Goal: Task Accomplishment & Management: Manage account settings

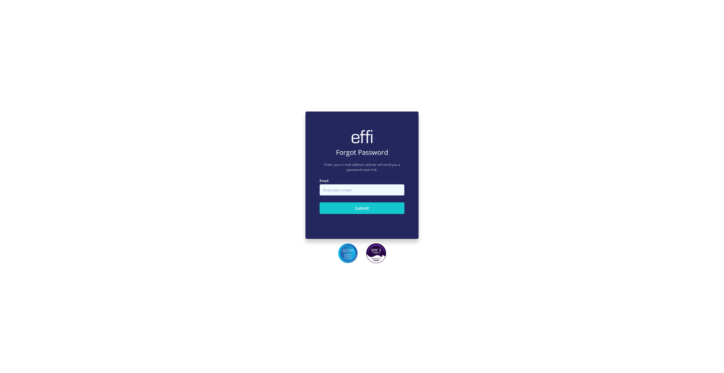
click at [374, 193] on input "Email" at bounding box center [362, 189] width 85 height 11
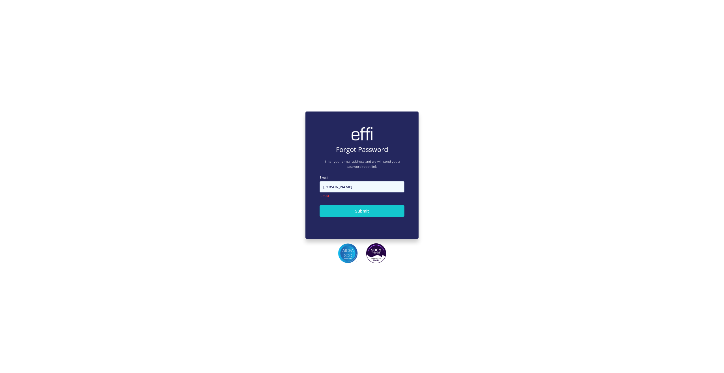
type input "[PERSON_NAME]"
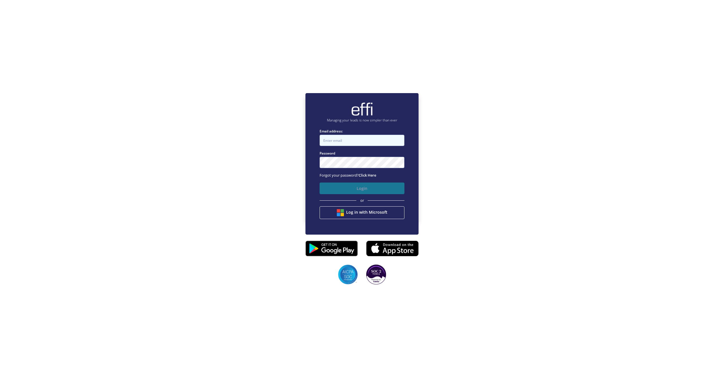
type input "[PERSON_NAME][EMAIL_ADDRESS][DOMAIN_NAME]"
click at [377, 192] on button "Login" at bounding box center [362, 189] width 85 height 12
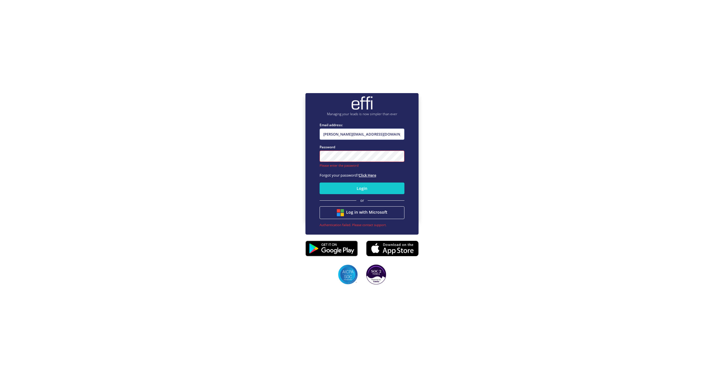
click at [372, 177] on link "Click Here" at bounding box center [368, 175] width 18 height 5
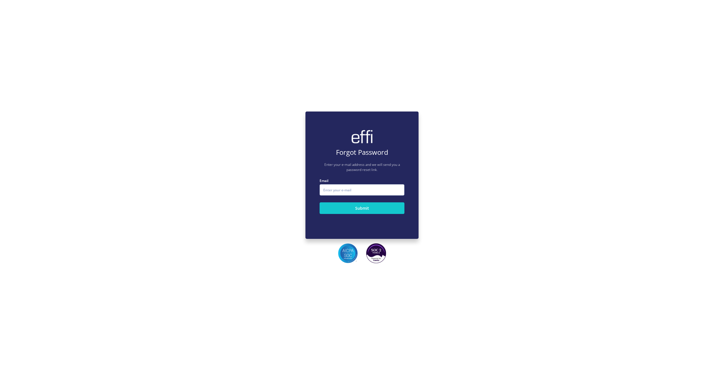
click at [351, 183] on label "Email" at bounding box center [362, 180] width 85 height 5
click at [351, 184] on input "Email" at bounding box center [362, 189] width 85 height 11
click at [351, 186] on input "Email" at bounding box center [362, 189] width 85 height 11
type input "[PERSON_NAME][EMAIL_ADDRESS][DOMAIN_NAME]"
click at [366, 194] on input "Email" at bounding box center [362, 189] width 85 height 11
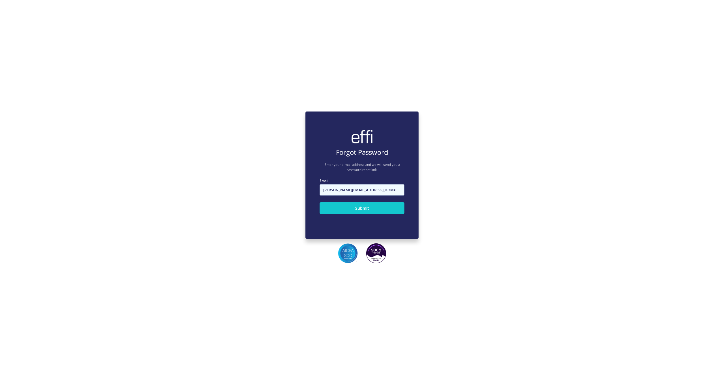
type input "[PERSON_NAME][EMAIL_ADDRESS][DOMAIN_NAME]"
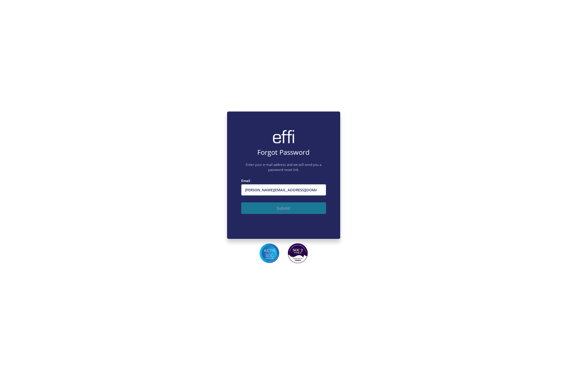
click at [300, 211] on button "Submit" at bounding box center [283, 208] width 85 height 12
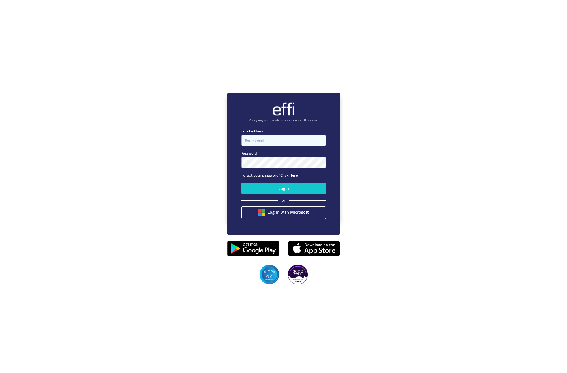
type input "[PERSON_NAME][EMAIL_ADDRESS][DOMAIN_NAME]"
click at [293, 140] on input "[PERSON_NAME][EMAIL_ADDRESS][DOMAIN_NAME]" at bounding box center [283, 140] width 85 height 11
click at [297, 138] on input "[PERSON_NAME][EMAIL_ADDRESS][DOMAIN_NAME]" at bounding box center [283, 140] width 85 height 11
click at [192, 110] on div "Managing your leads is now simpler than ever Email address: [PERSON_NAME][EMAIL…" at bounding box center [283, 156] width 567 height 373
click at [295, 136] on input "[PERSON_NAME][EMAIL_ADDRESS][DOMAIN_NAME]" at bounding box center [283, 140] width 85 height 11
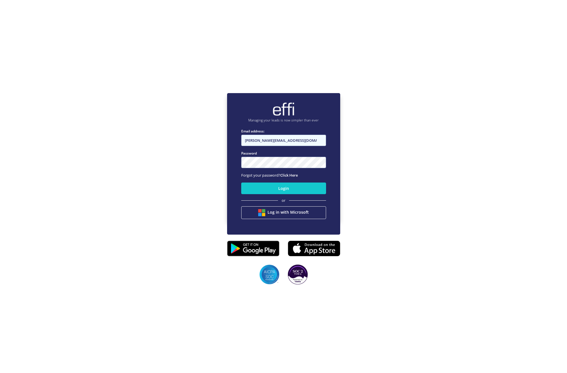
click at [267, 142] on input "[PERSON_NAME][EMAIL_ADDRESS][DOMAIN_NAME]" at bounding box center [283, 140] width 85 height 11
drag, startPoint x: 307, startPoint y: 140, endPoint x: 248, endPoint y: 140, distance: 58.9
click at [248, 140] on input "[PERSON_NAME][EMAIL_ADDRESS][DOMAIN_NAME]" at bounding box center [283, 140] width 85 height 11
click at [286, 141] on input "[PERSON_NAME][EMAIL_ADDRESS][DOMAIN_NAME]" at bounding box center [283, 140] width 85 height 11
drag, startPoint x: 288, startPoint y: 142, endPoint x: 222, endPoint y: 138, distance: 66.1
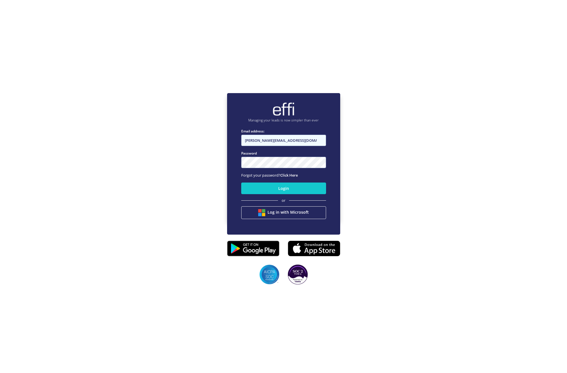
click at [222, 138] on div "Managing your leads is now simpler than ever Email address: [PERSON_NAME][EMAIL…" at bounding box center [283, 156] width 567 height 373
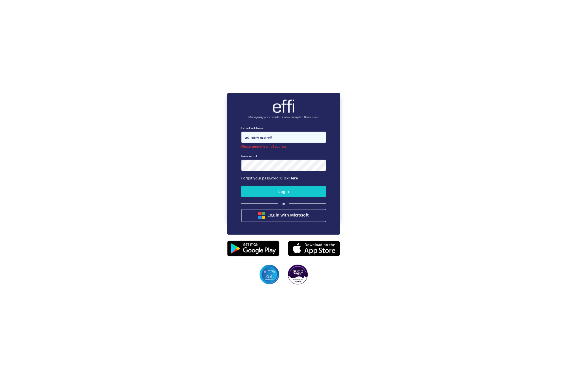
click at [272, 139] on input "admin+reserv@" at bounding box center [283, 137] width 85 height 11
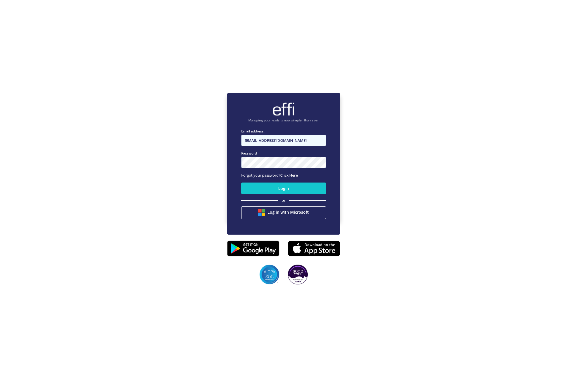
type input "[EMAIL_ADDRESS][DOMAIN_NAME]"
click at [243, 185] on button "Login" at bounding box center [283, 189] width 85 height 12
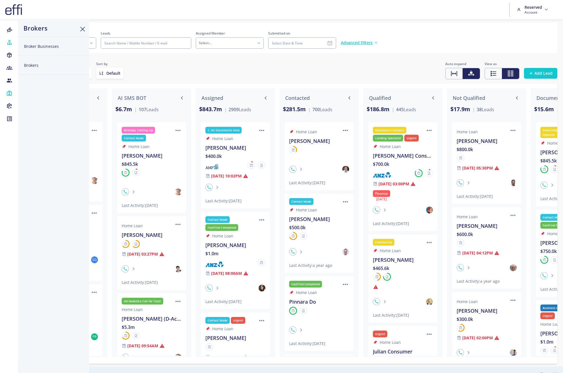
click at [33, 61] on button "Brokers" at bounding box center [53, 65] width 71 height 19
select select
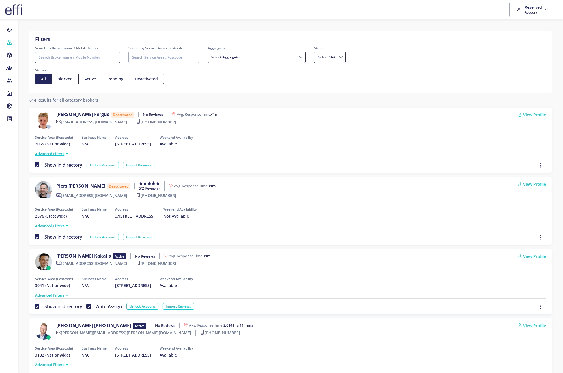
click at [86, 61] on input "Search by Broker name / Mobile Number" at bounding box center [77, 56] width 85 height 11
type input "[PERSON_NAME]"
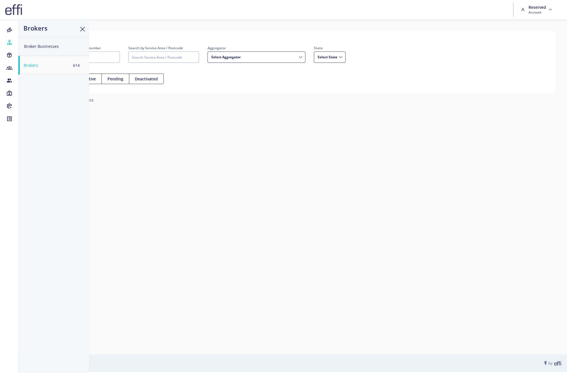
click at [49, 48] on button "Broker Businesses" at bounding box center [53, 46] width 71 height 19
select select
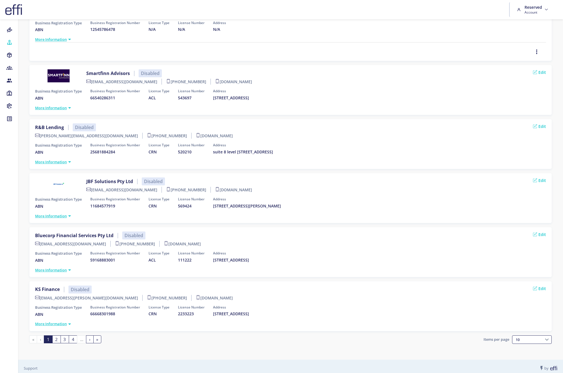
scroll to position [366, 0]
click at [10, 83] on icon at bounding box center [9, 81] width 6 height 6
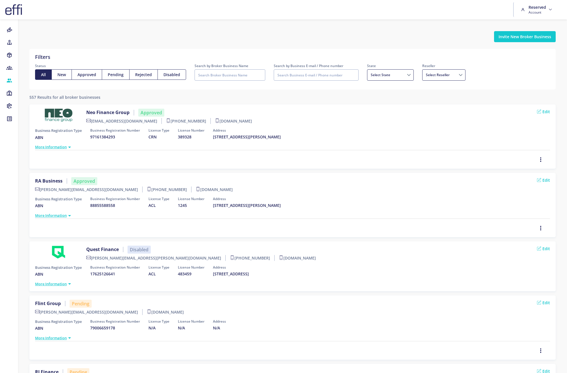
select select
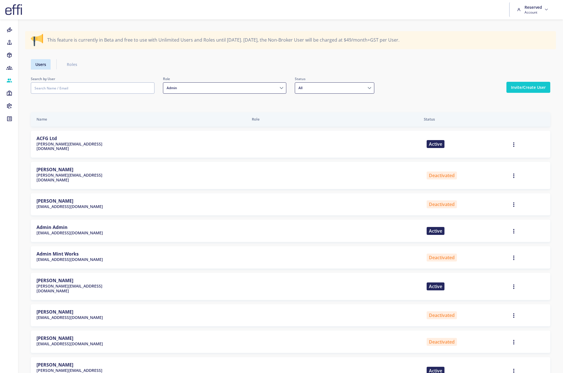
click at [81, 82] on div "Search by User" at bounding box center [93, 85] width 124 height 18
click at [83, 83] on input "text" at bounding box center [93, 87] width 124 height 11
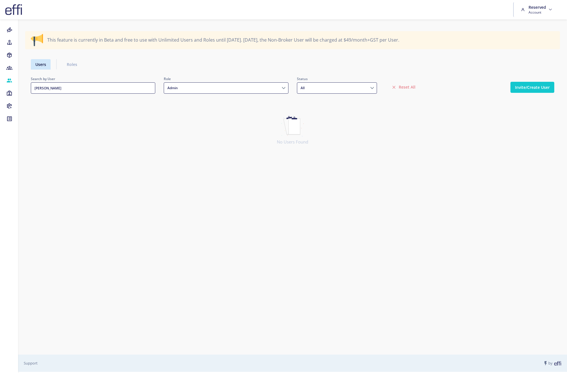
type input "[PERSON_NAME]"
click at [395, 88] on icon "button" at bounding box center [394, 87] width 5 height 6
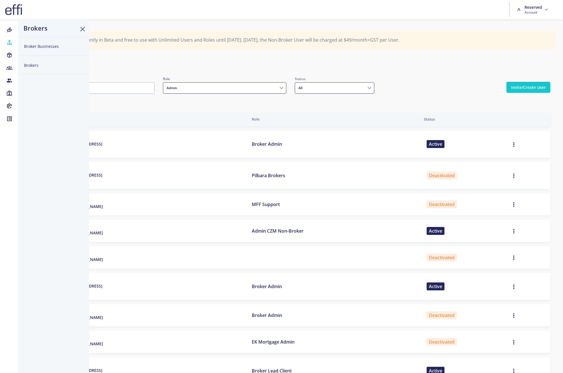
click at [39, 46] on button "Broker Businesses" at bounding box center [53, 46] width 71 height 19
select select
